Goal: Information Seeking & Learning: Learn about a topic

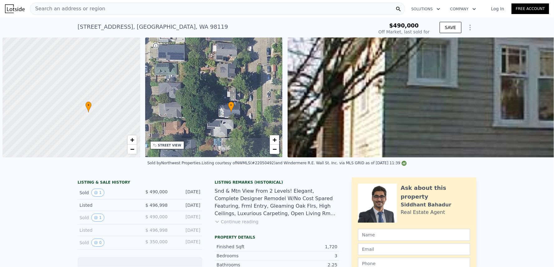
scroll to position [0, 3]
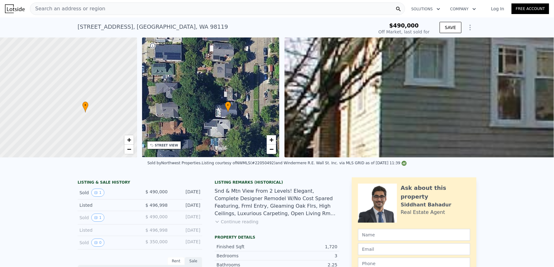
type input "-$ 536,519"
click at [487, 12] on link "Log In" at bounding box center [498, 9] width 28 height 6
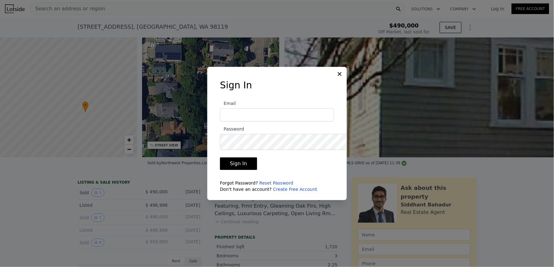
type input "[EMAIL_ADDRESS][DOMAIN_NAME]"
click at [235, 169] on button "Sign In" at bounding box center [238, 163] width 37 height 12
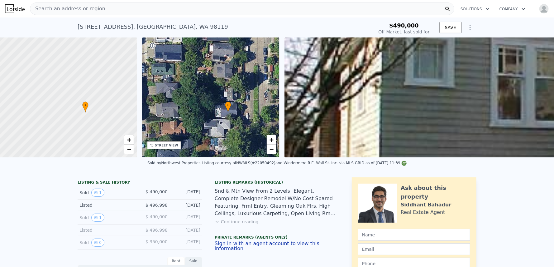
click at [474, 31] on icon "Show Options" at bounding box center [470, 27] width 7 height 7
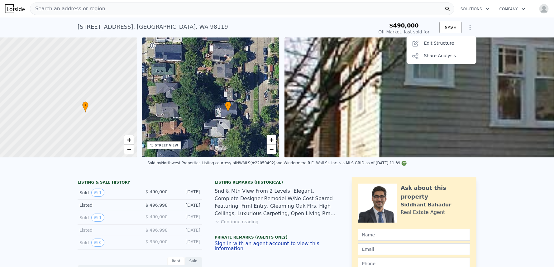
click at [289, 37] on div "[STREET_ADDRESS] Sold [DATE] for $490k" at bounding box center [225, 28] width 294 height 17
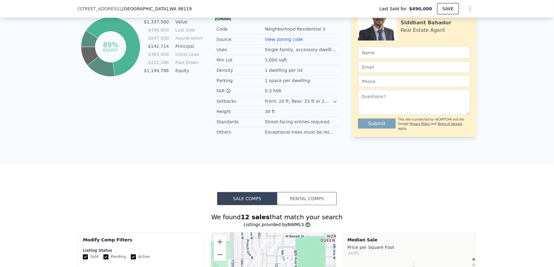
scroll to position [439, 0]
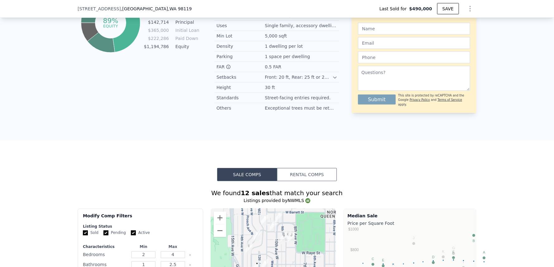
type input "$ 1,338,000"
type input "$ 702,741"
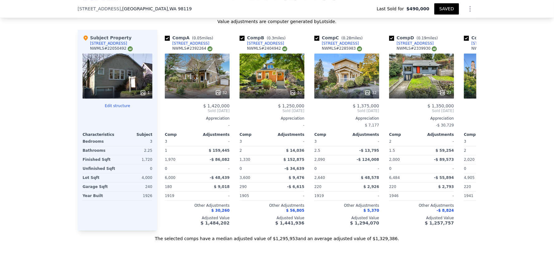
scroll to position [320, 0]
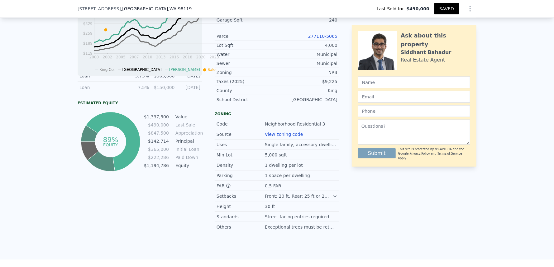
click at [459, 14] on button "SAVED" at bounding box center [447, 8] width 25 height 11
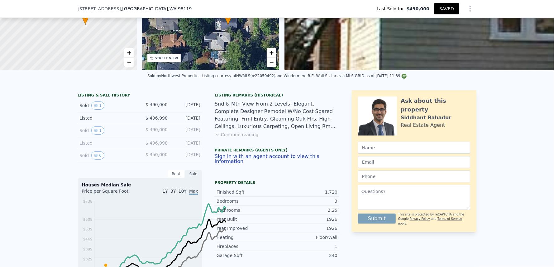
scroll to position [87, 0]
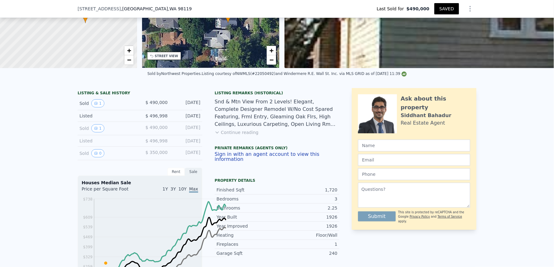
click at [228, 135] on button "Continue reading" at bounding box center [237, 132] width 44 height 6
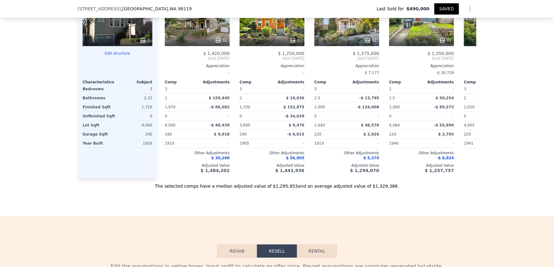
scroll to position [846, 0]
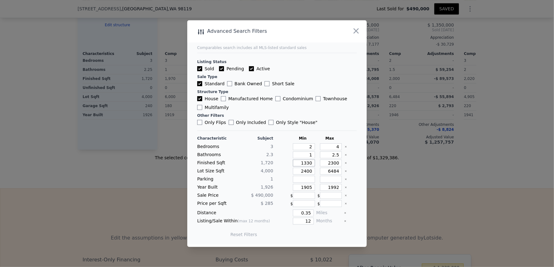
click at [315, 166] on input "1330" at bounding box center [304, 162] width 22 height 7
click at [314, 166] on input "1330" at bounding box center [304, 162] width 22 height 7
click at [342, 166] on input "2300" at bounding box center [331, 162] width 22 height 7
type input "200"
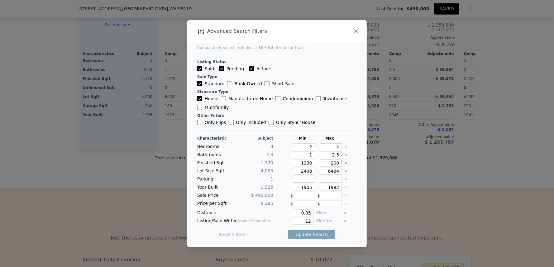
type input "2000"
click at [315, 190] on input "1905" at bounding box center [304, 187] width 22 height 7
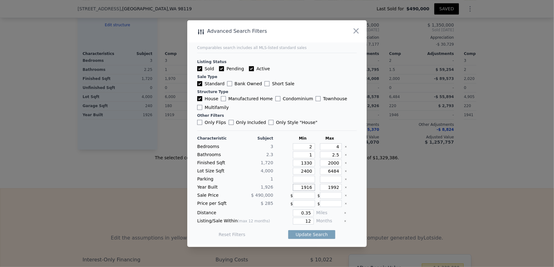
type input "1916"
drag, startPoint x: 355, startPoint y: 207, endPoint x: 346, endPoint y: 207, distance: 9.7
click at [342, 190] on input "1992" at bounding box center [331, 187] width 22 height 7
type input "1940"
click at [276, 216] on div "0.35" at bounding box center [295, 212] width 38 height 7
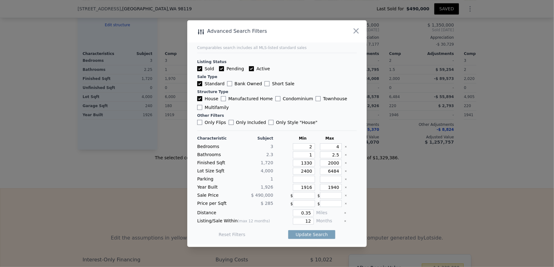
scroll to position [13, 0]
drag, startPoint x: 319, startPoint y: 236, endPoint x: 314, endPoint y: 236, distance: 5.3
click at [314, 224] on input "12" at bounding box center [303, 220] width 21 height 7
type input "6"
click at [314, 216] on input "0.35" at bounding box center [303, 212] width 21 height 7
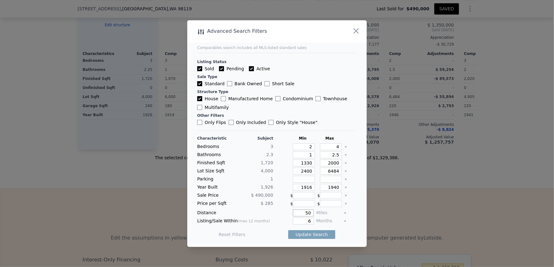
type input "5"
type input "0.5"
click at [323, 239] on button "Update Search" at bounding box center [311, 234] width 47 height 9
checkbox input "false"
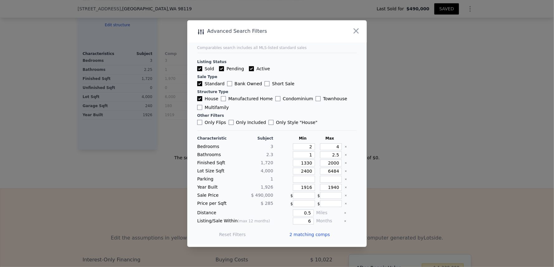
click at [323, 237] on span "2 matching comps" at bounding box center [310, 234] width 41 height 6
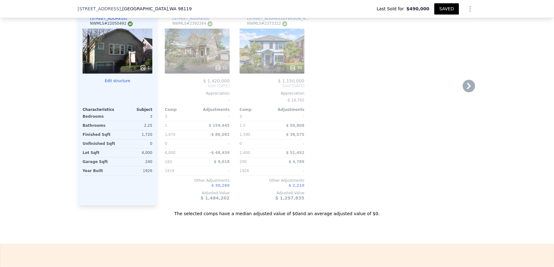
scroll to position [790, 0]
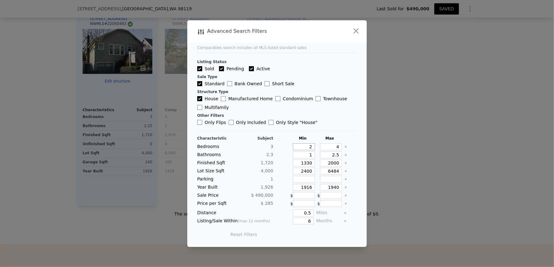
drag, startPoint x: 321, startPoint y: 158, endPoint x: 311, endPoint y: 158, distance: 10.0
click at [311, 150] on input "2" at bounding box center [304, 146] width 22 height 7
type input "3"
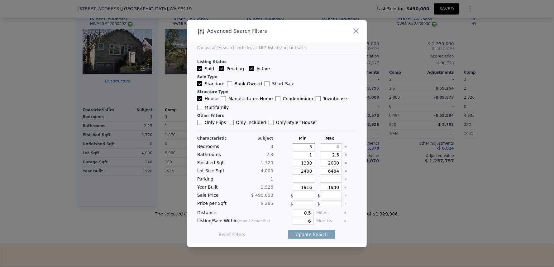
type input "2"
type input "2300"
checkbox input "true"
type input "2"
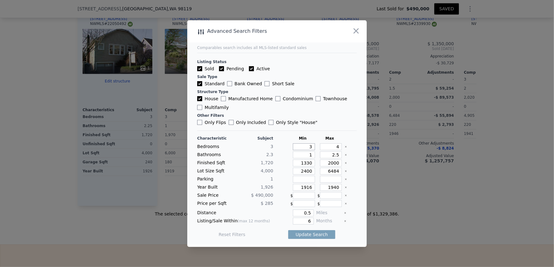
type input "2300"
type input "1905"
type input "1992"
type input "0.35"
type input "12"
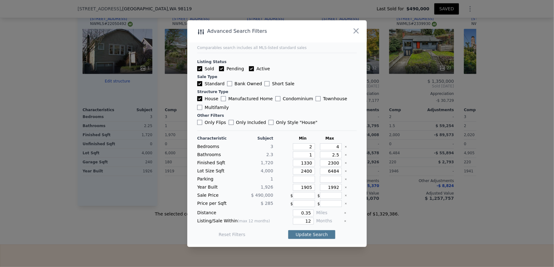
click at [306, 239] on button "Update Search" at bounding box center [311, 234] width 47 height 9
checkbox input "false"
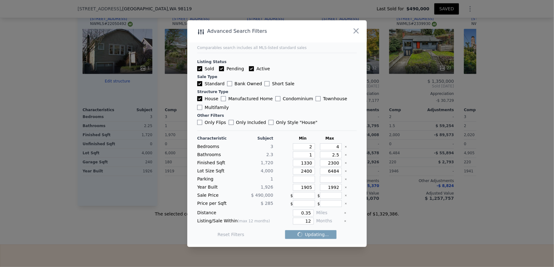
checkbox input "false"
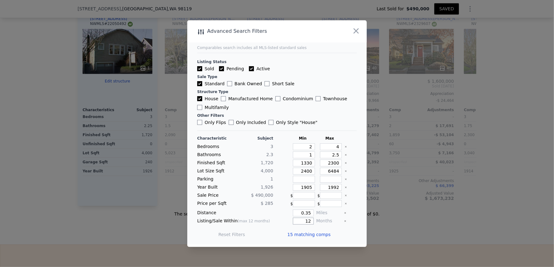
drag, startPoint x: 319, startPoint y: 236, endPoint x: 306, endPoint y: 236, distance: 13.7
click at [306, 224] on input "12" at bounding box center [303, 220] width 21 height 7
type input "6"
click at [325, 239] on button "Update Search" at bounding box center [311, 234] width 47 height 9
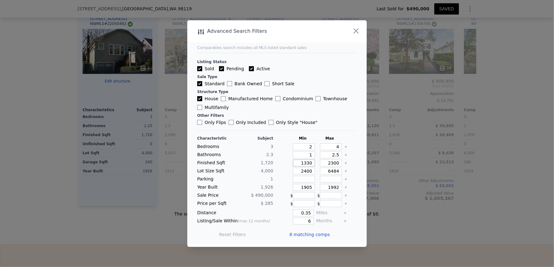
click at [314, 166] on input "1330" at bounding box center [304, 162] width 22 height 7
type input "130"
type input "1530"
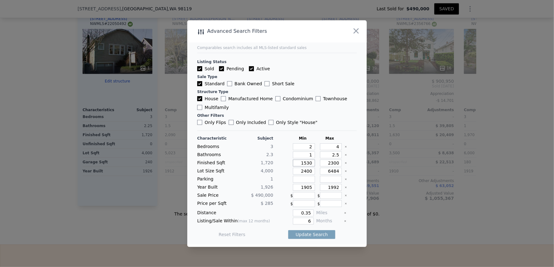
type input "1530"
click at [342, 164] on input "2300" at bounding box center [331, 162] width 22 height 7
type input "200"
type input "2000"
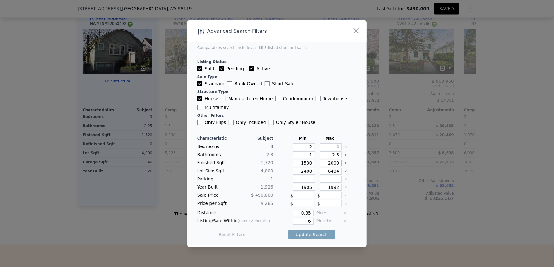
type input "2000"
click at [315, 190] on input "1905" at bounding box center [304, 187] width 22 height 7
type input "1916"
drag, startPoint x: 354, startPoint y: 194, endPoint x: 350, endPoint y: 194, distance: 4.1
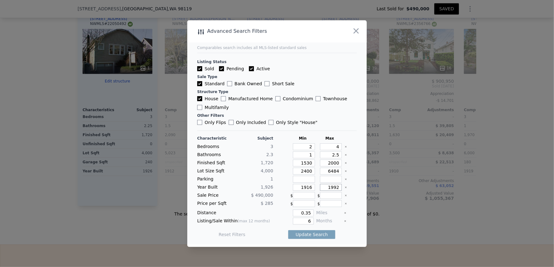
click at [342, 190] on input "1992" at bounding box center [331, 187] width 22 height 7
type input "1940"
click at [327, 239] on button "Update Search" at bounding box center [311, 234] width 47 height 9
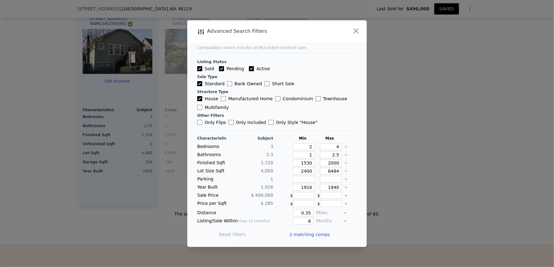
click at [301, 237] on span "2 matching comps" at bounding box center [310, 234] width 41 height 6
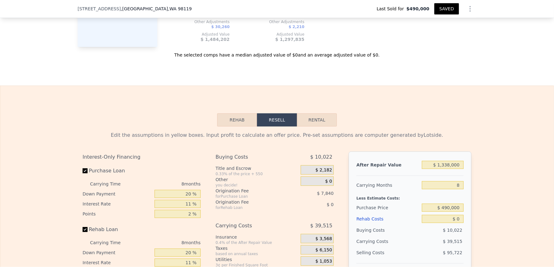
scroll to position [950, 0]
checkbox input "true"
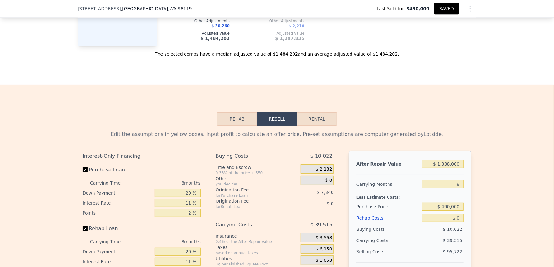
checkbox input "true"
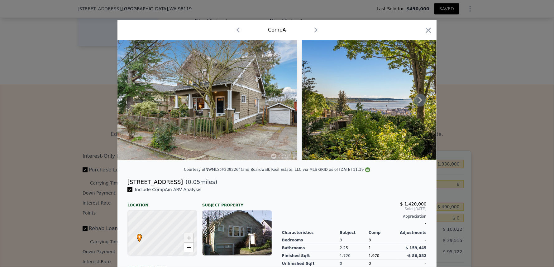
click at [422, 103] on icon at bounding box center [421, 100] width 4 height 6
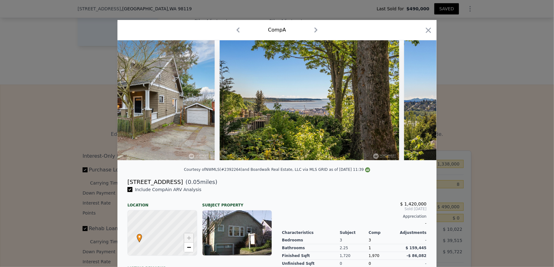
scroll to position [0, 150]
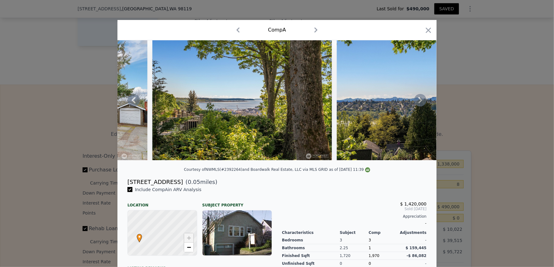
click at [422, 103] on icon at bounding box center [421, 100] width 4 height 6
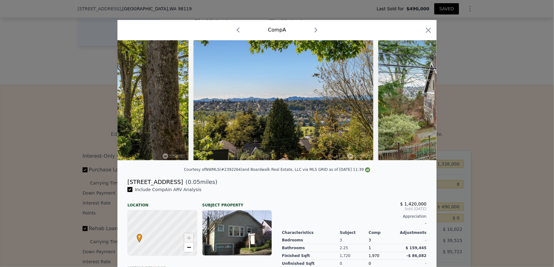
scroll to position [0, 299]
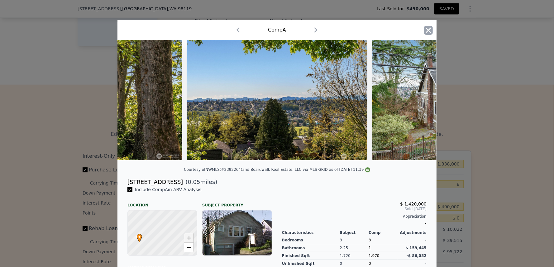
click at [431, 33] on icon "button" at bounding box center [428, 29] width 5 height 5
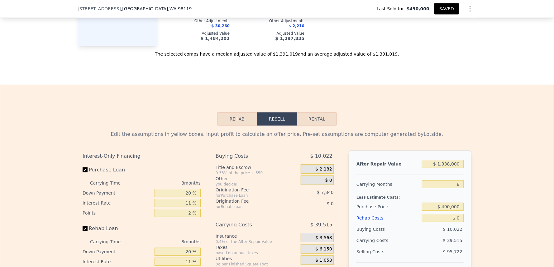
checkbox input "false"
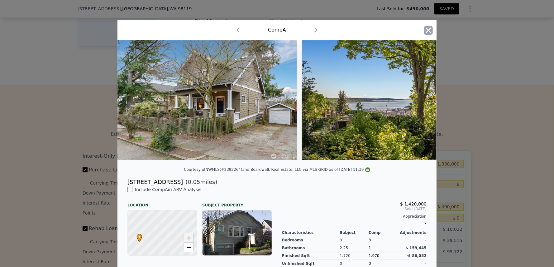
click at [433, 35] on icon "button" at bounding box center [428, 30] width 9 height 9
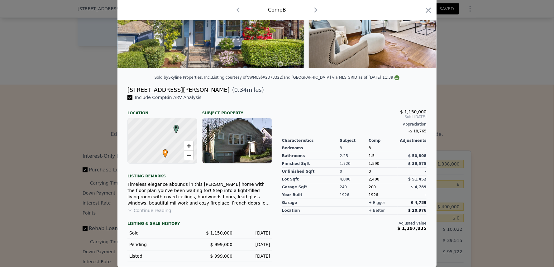
scroll to position [181, 0]
click at [132, 207] on button "Continue reading" at bounding box center [150, 210] width 44 height 6
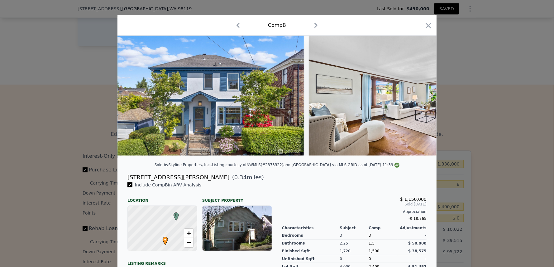
scroll to position [0, 0]
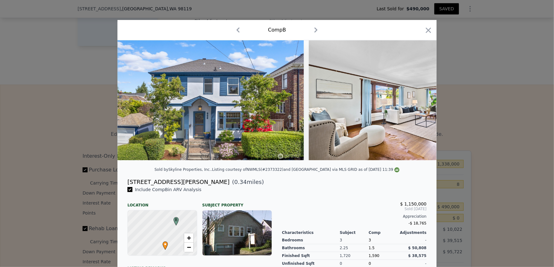
click at [433, 35] on icon "button" at bounding box center [428, 30] width 9 height 9
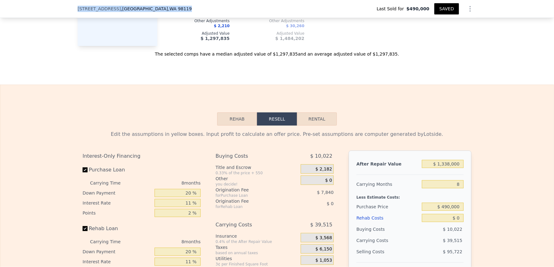
drag, startPoint x: 26, startPoint y: 12, endPoint x: 127, endPoint y: 11, distance: 101.3
click at [127, 11] on div "[STREET_ADDRESS] Last Sold for $490,000 SAVED" at bounding box center [277, 9] width 554 height 18
copy div "[STREET_ADDRESS]"
type input "1330"
type input "2300"
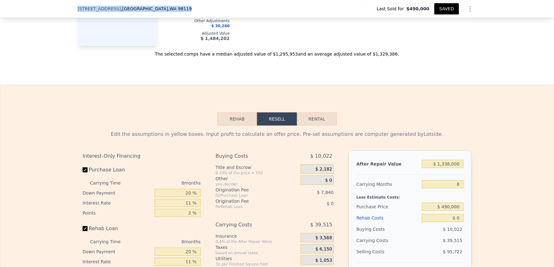
checkbox input "true"
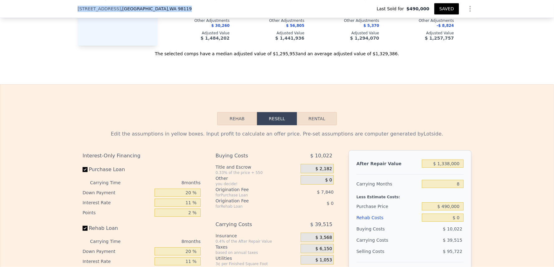
scroll to position [932, 0]
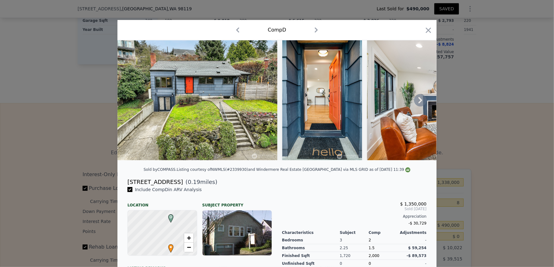
click at [427, 106] on icon at bounding box center [420, 100] width 12 height 12
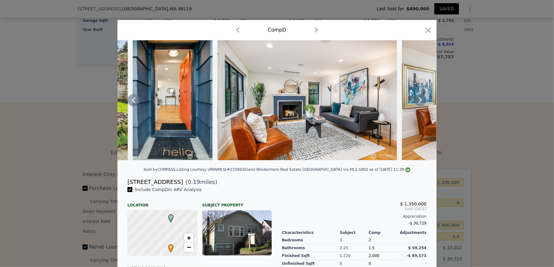
click at [427, 106] on icon at bounding box center [420, 100] width 12 height 12
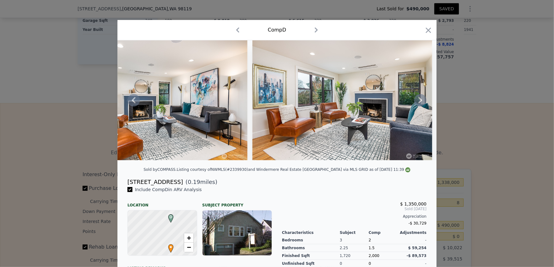
click at [427, 106] on icon at bounding box center [420, 100] width 12 height 12
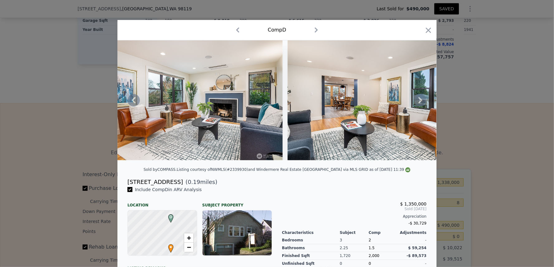
click at [427, 106] on icon at bounding box center [420, 100] width 12 height 12
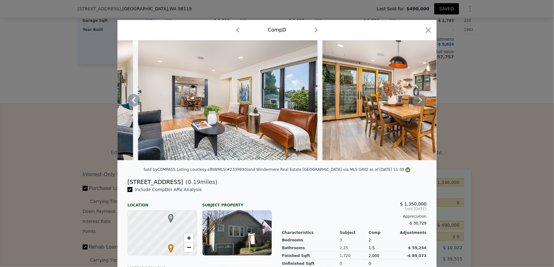
click at [427, 106] on icon at bounding box center [420, 100] width 12 height 12
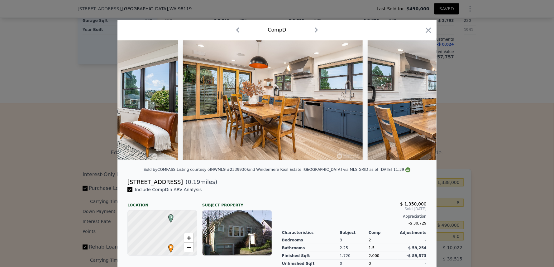
scroll to position [0, 748]
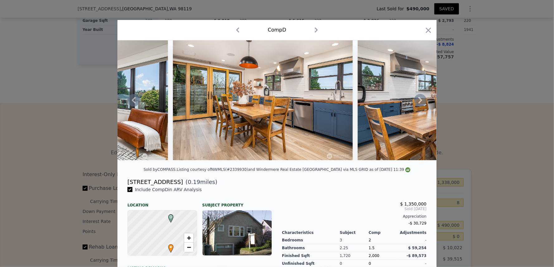
click at [427, 106] on icon at bounding box center [420, 100] width 12 height 12
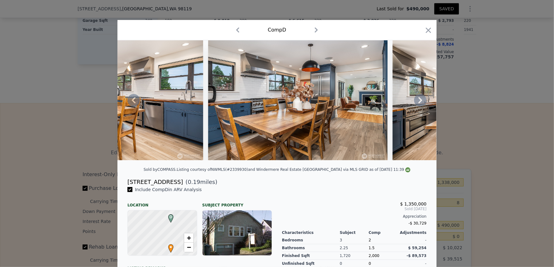
click at [427, 106] on icon at bounding box center [420, 100] width 12 height 12
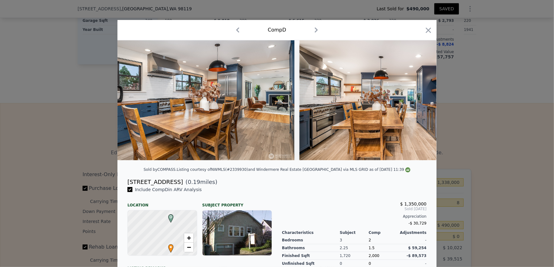
scroll to position [0, 1048]
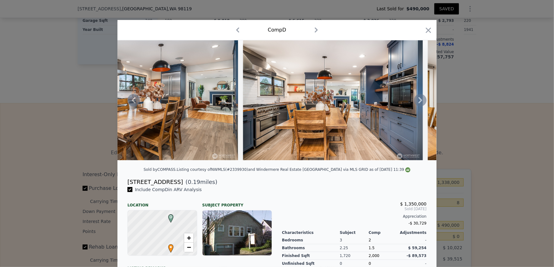
click at [427, 106] on icon at bounding box center [420, 100] width 12 height 12
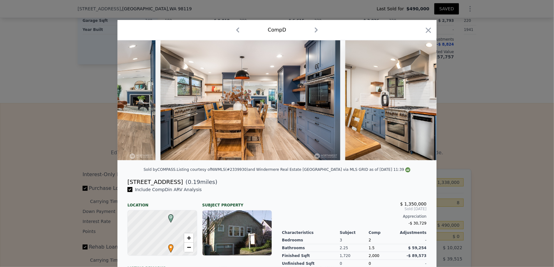
scroll to position [0, 1197]
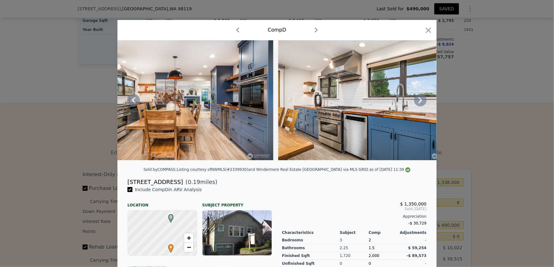
click at [427, 106] on icon at bounding box center [420, 100] width 12 height 12
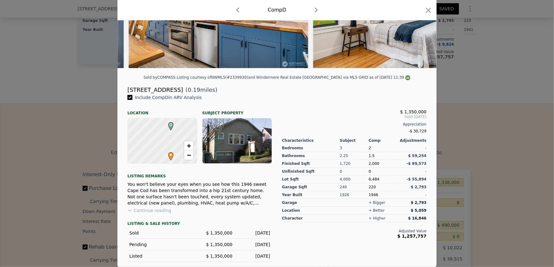
scroll to position [0, 0]
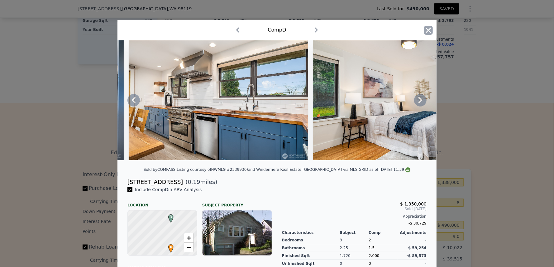
click at [433, 35] on icon "button" at bounding box center [428, 30] width 9 height 9
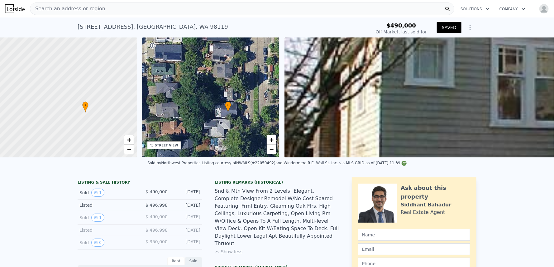
click at [280, 114] on div "• + −" at bounding box center [211, 97] width 138 height 120
click at [178, 147] on div "STREET VIEW" at bounding box center [166, 145] width 23 height 5
